Goal: Find specific page/section: Find specific page/section

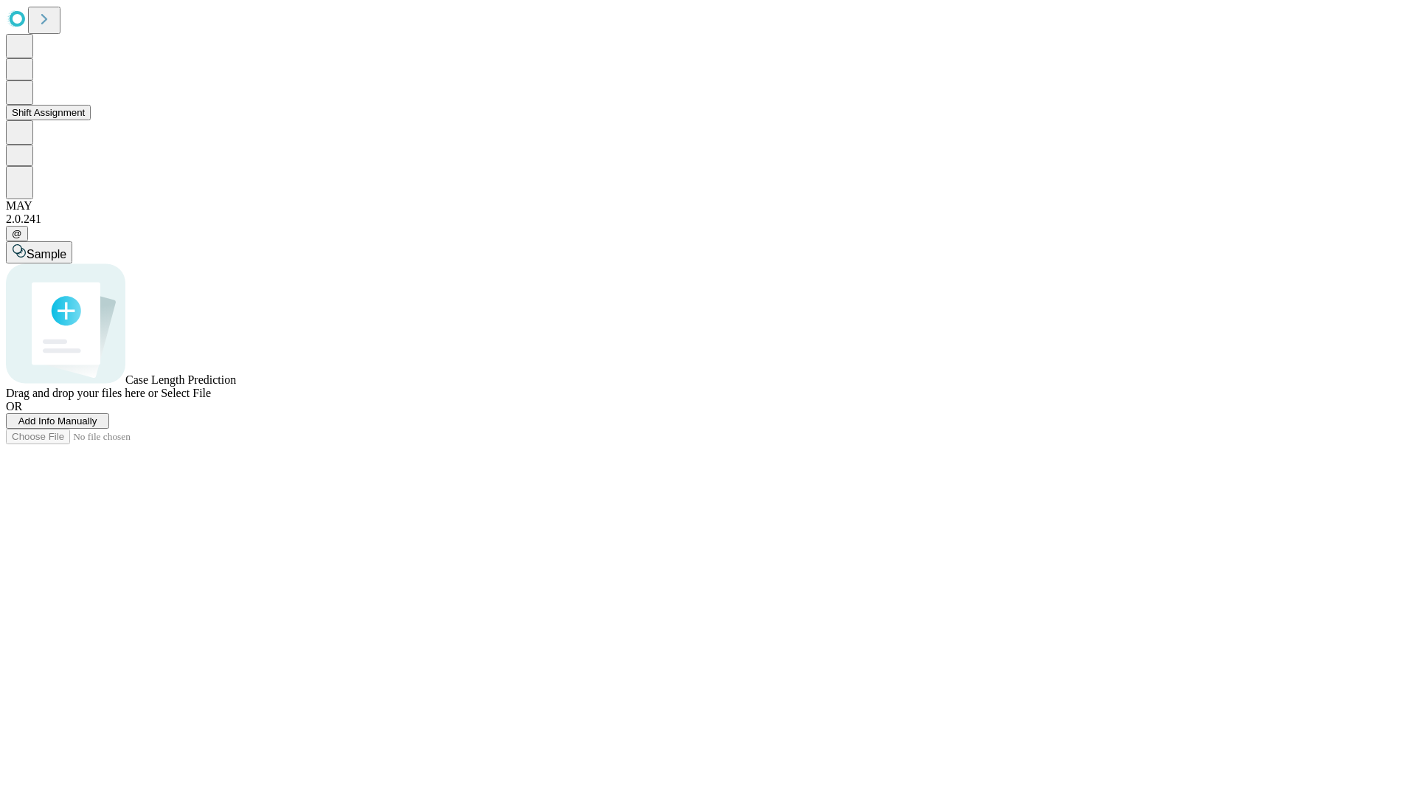
click at [91, 120] on button "Shift Assignment" at bounding box center [48, 112] width 85 height 15
